Goal: Task Accomplishment & Management: Use online tool/utility

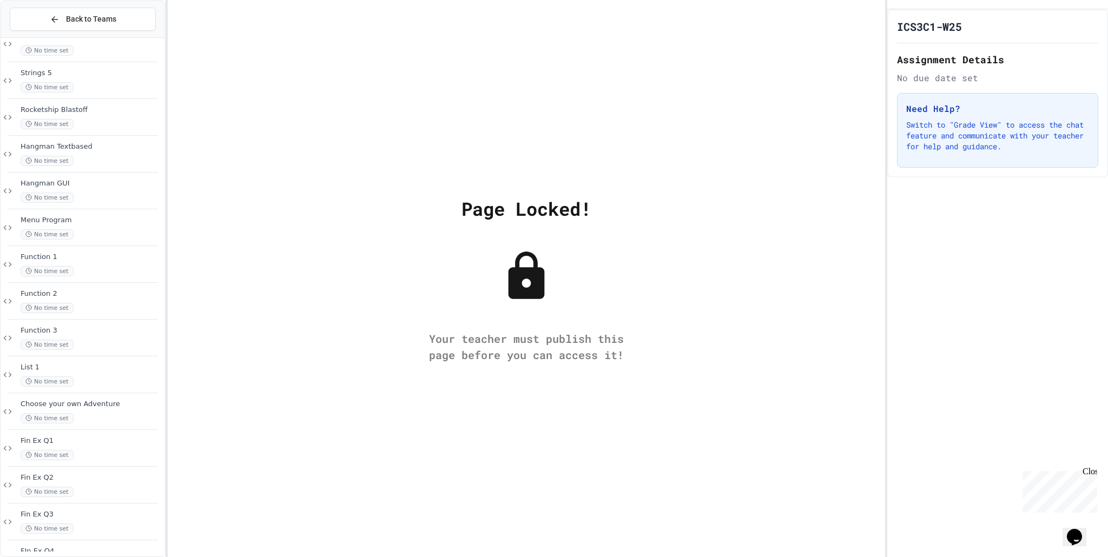
scroll to position [607, 0]
click at [95, 528] on div "FIn Ex Q4 No time set" at bounding box center [92, 527] width 142 height 24
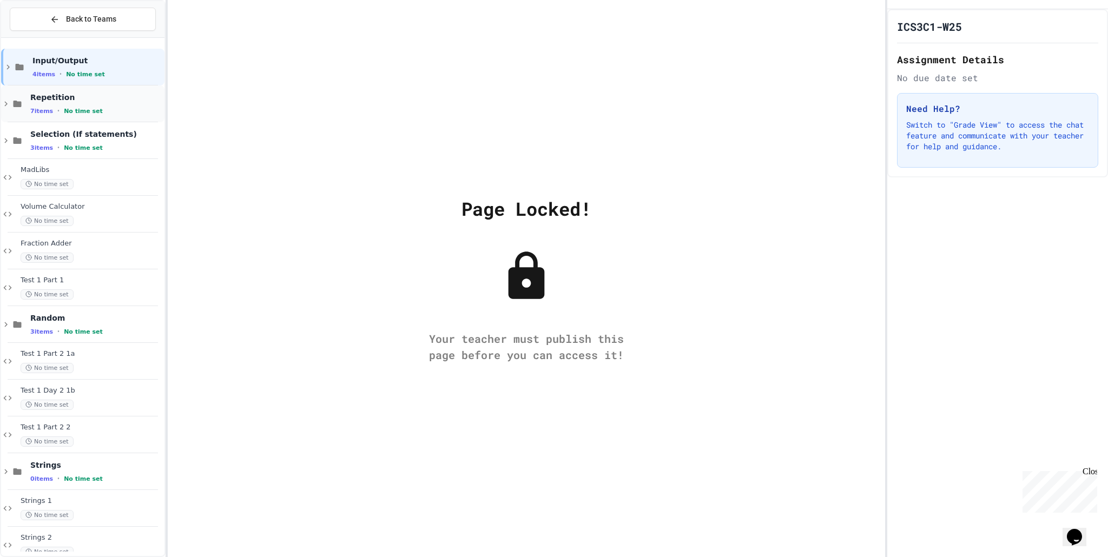
click at [88, 101] on span "Repetition" at bounding box center [96, 98] width 132 height 10
